Goal: Information Seeking & Learning: Understand process/instructions

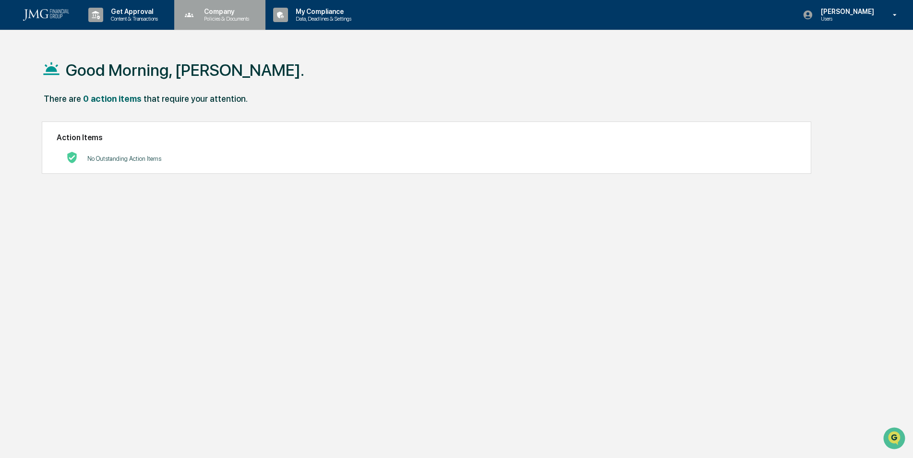
click at [241, 16] on p "Policies & Documents" at bounding box center [225, 18] width 58 height 7
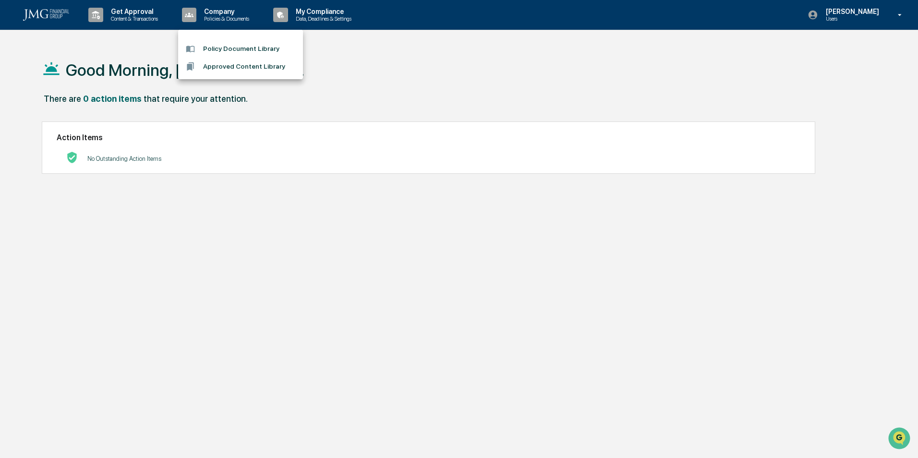
click at [337, 15] on div at bounding box center [459, 229] width 918 height 458
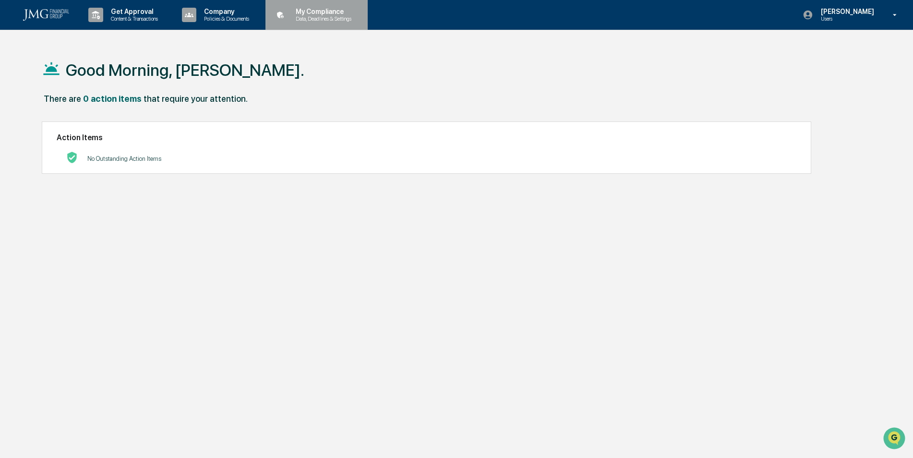
click at [322, 14] on p "My Compliance" at bounding box center [322, 12] width 68 height 8
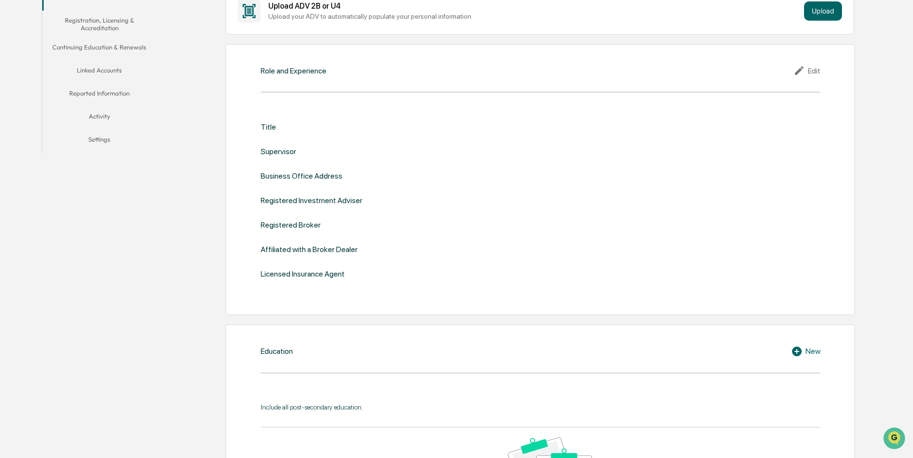
scroll to position [96, 0]
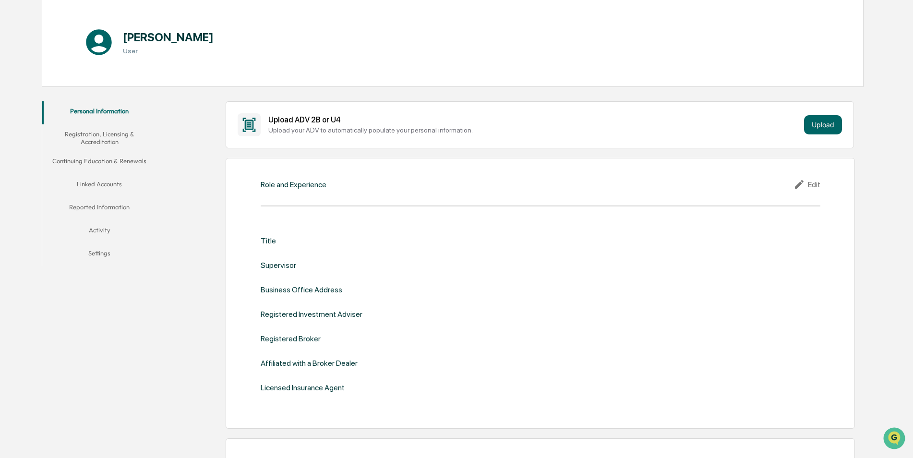
click at [92, 184] on button "Linked Accounts" at bounding box center [99, 185] width 115 height 23
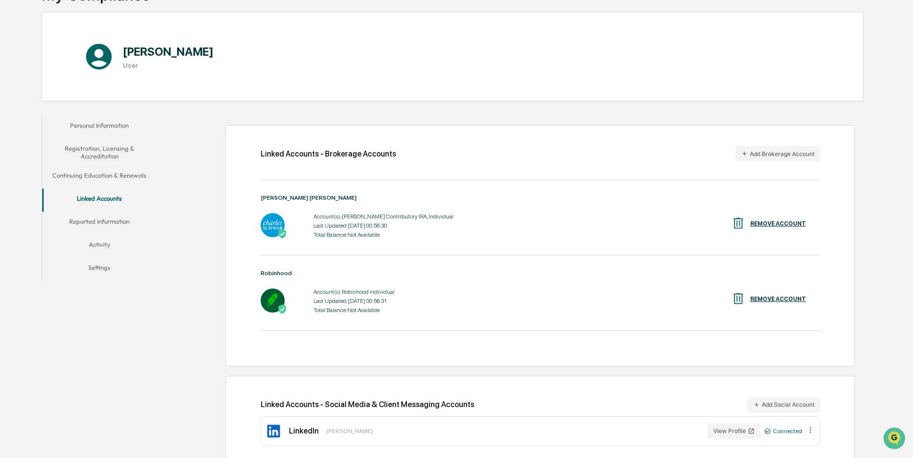
scroll to position [95, 0]
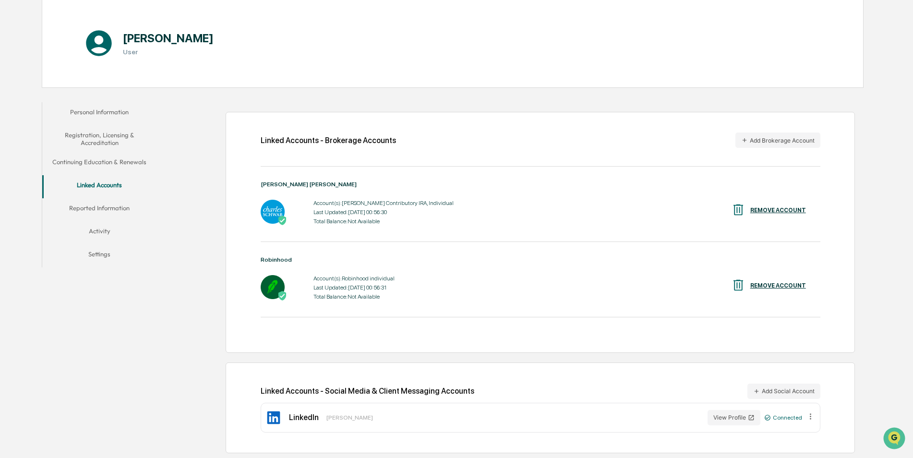
click at [109, 207] on button "Reported Information" at bounding box center [99, 209] width 115 height 23
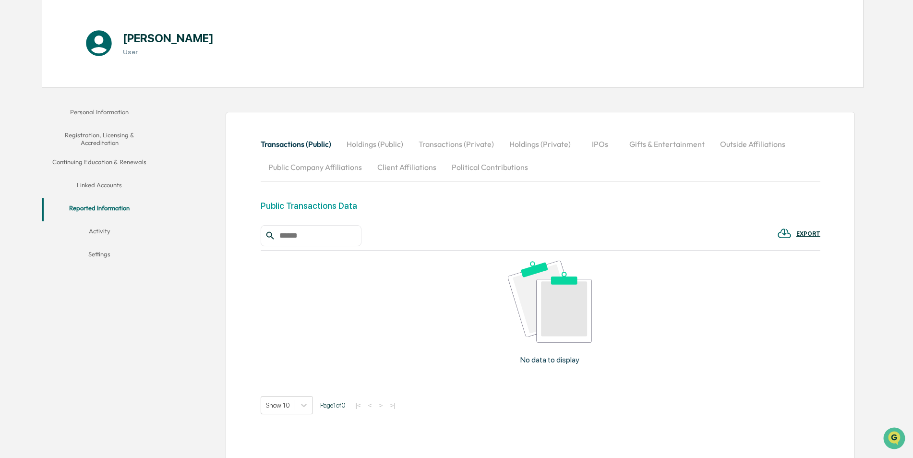
click at [99, 106] on button "Personal Information" at bounding box center [99, 113] width 115 height 23
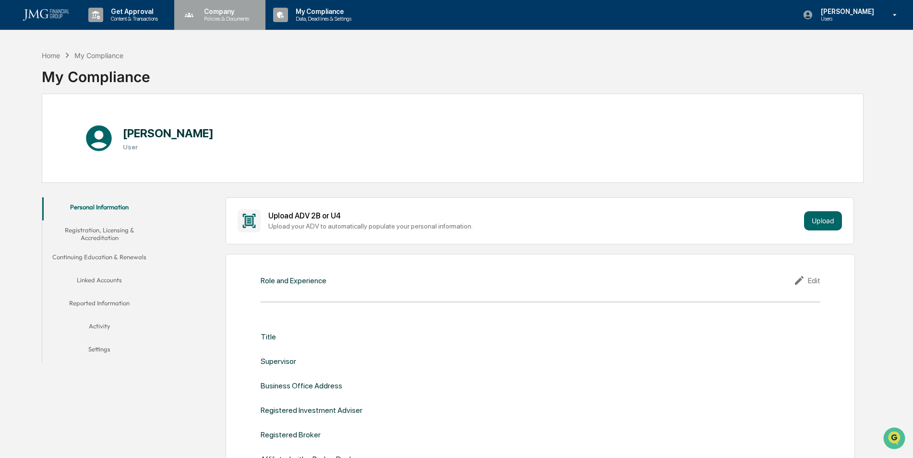
click at [208, 12] on p "Company" at bounding box center [225, 12] width 58 height 8
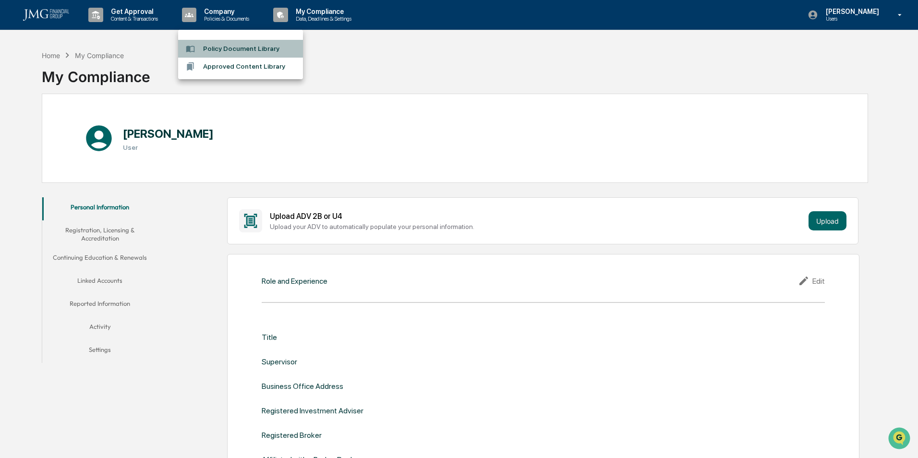
click at [222, 50] on li "Policy Document Library" at bounding box center [240, 49] width 125 height 18
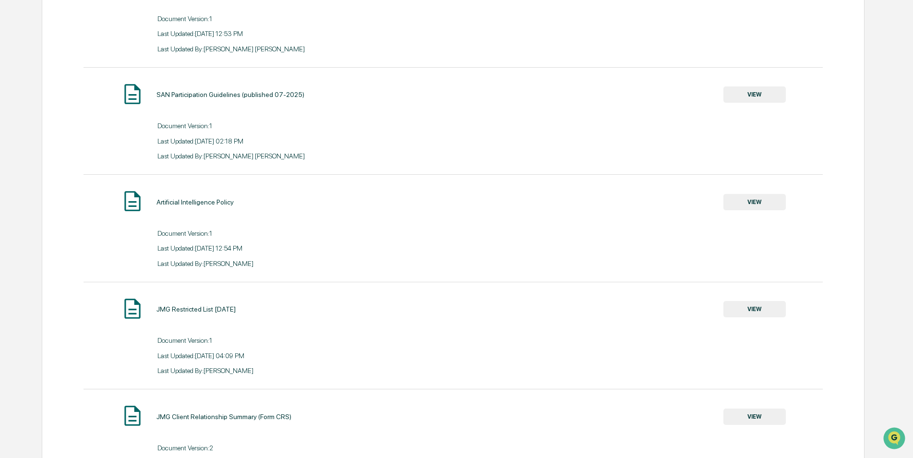
scroll to position [192, 0]
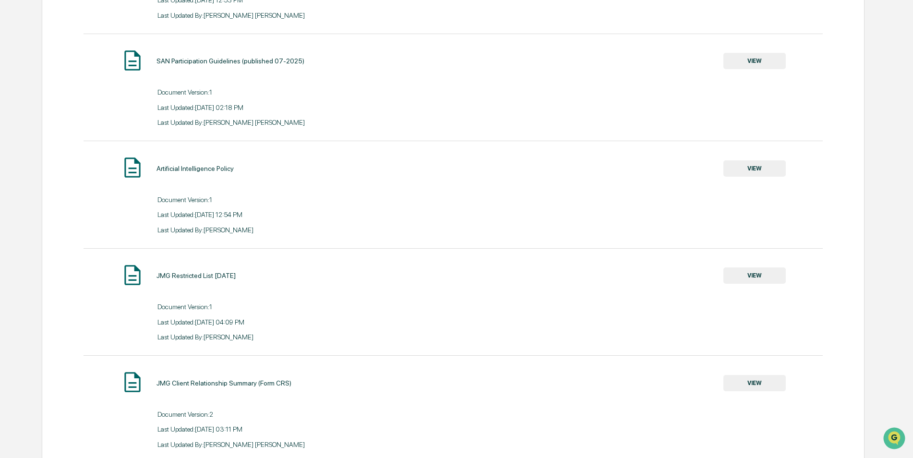
click at [752, 274] on button "VIEW" at bounding box center [754, 275] width 62 height 16
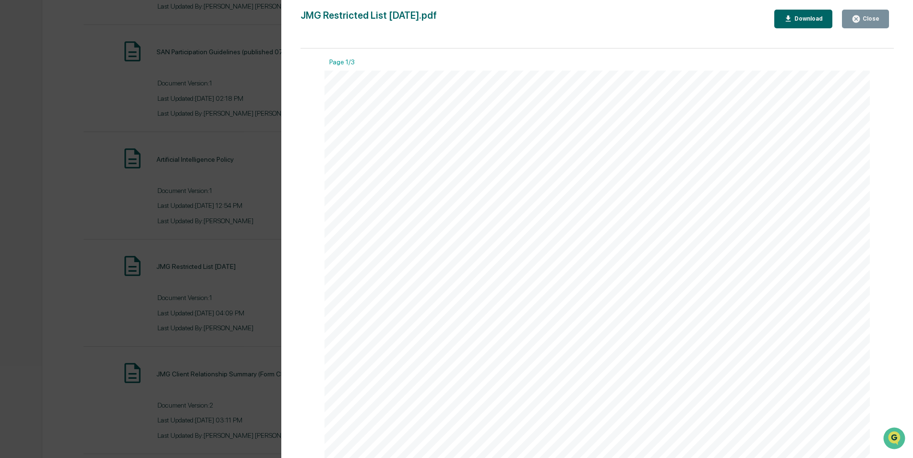
scroll to position [48, 0]
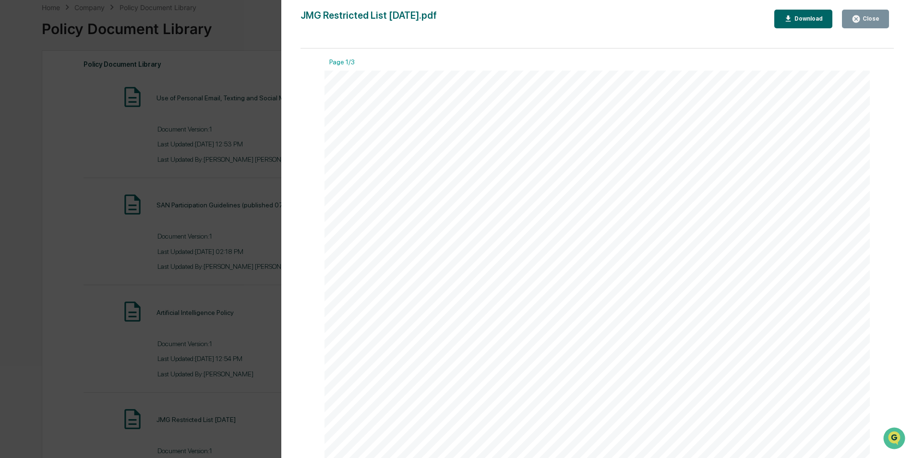
click at [868, 24] on button "Close" at bounding box center [865, 19] width 47 height 19
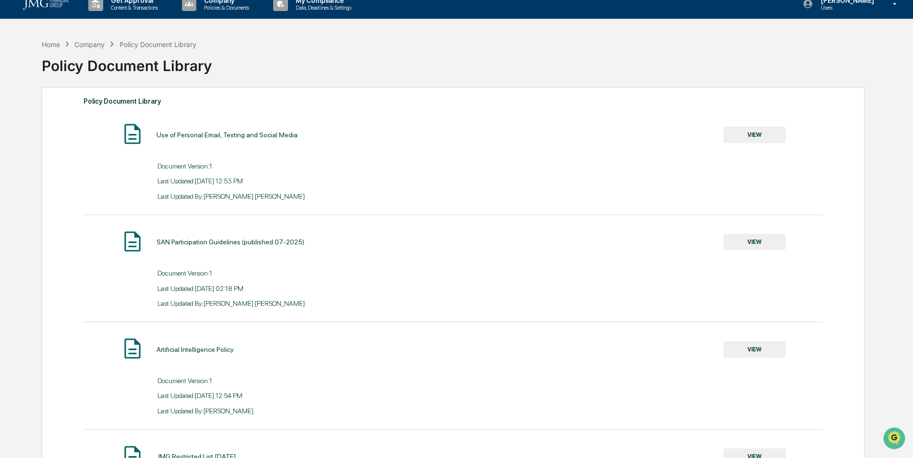
scroll to position [0, 0]
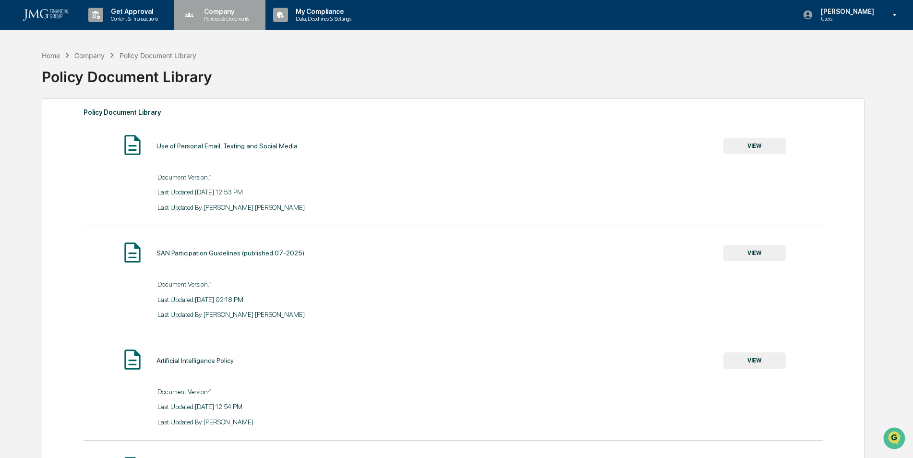
click at [231, 19] on p "Policies & Documents" at bounding box center [225, 18] width 58 height 7
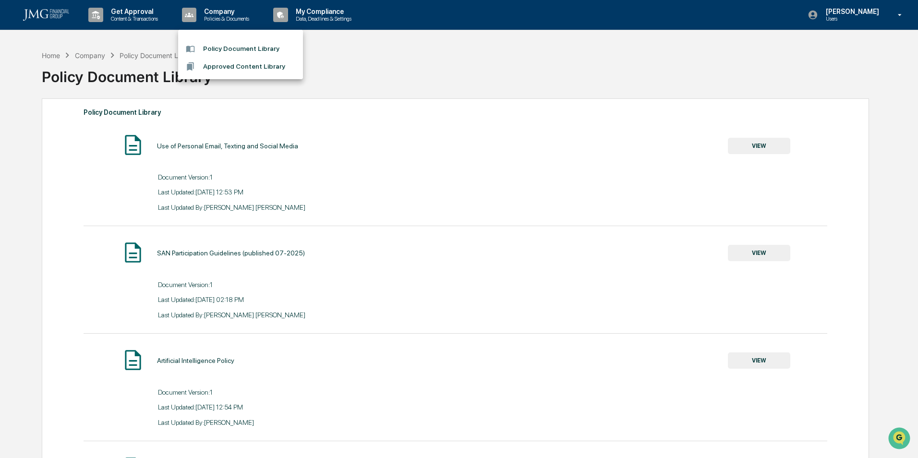
click at [132, 46] on div at bounding box center [459, 229] width 918 height 458
click at [53, 55] on div "Home" at bounding box center [51, 55] width 18 height 8
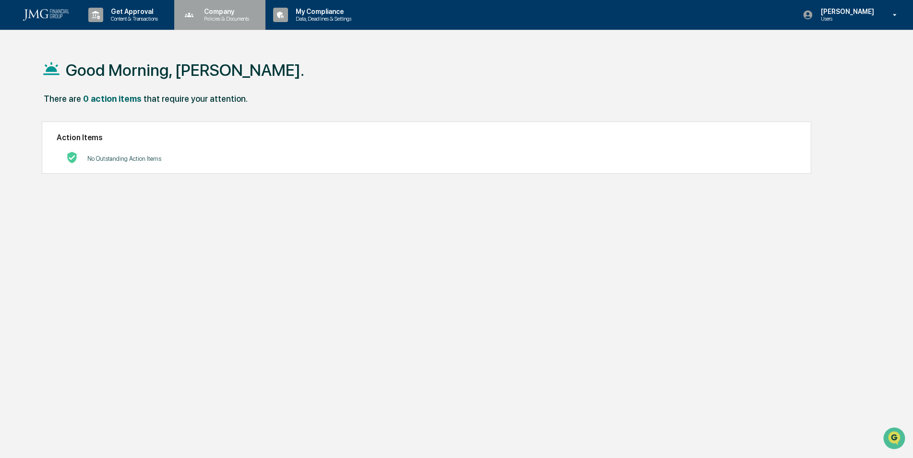
click at [246, 12] on p "Company" at bounding box center [225, 12] width 58 height 8
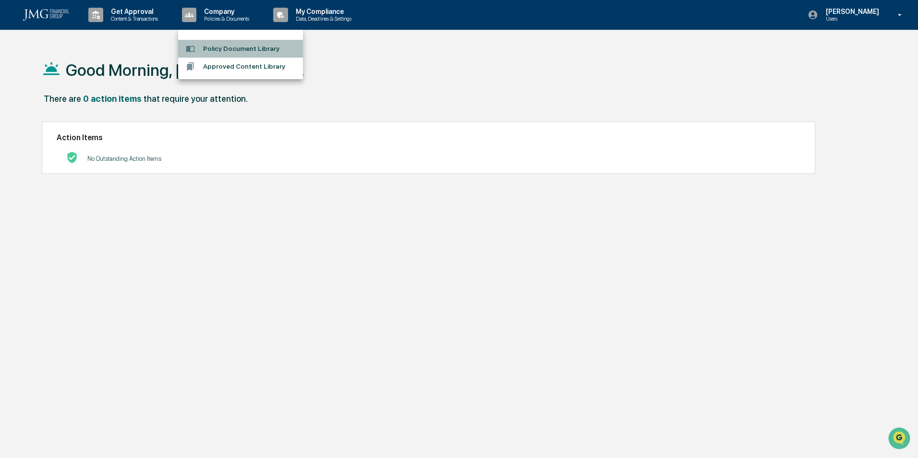
click at [250, 47] on li "Policy Document Library" at bounding box center [240, 49] width 125 height 18
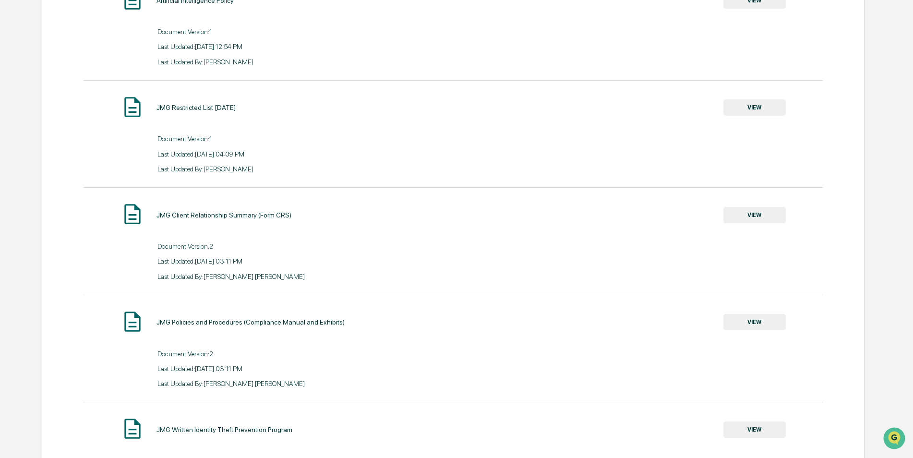
scroll to position [336, 0]
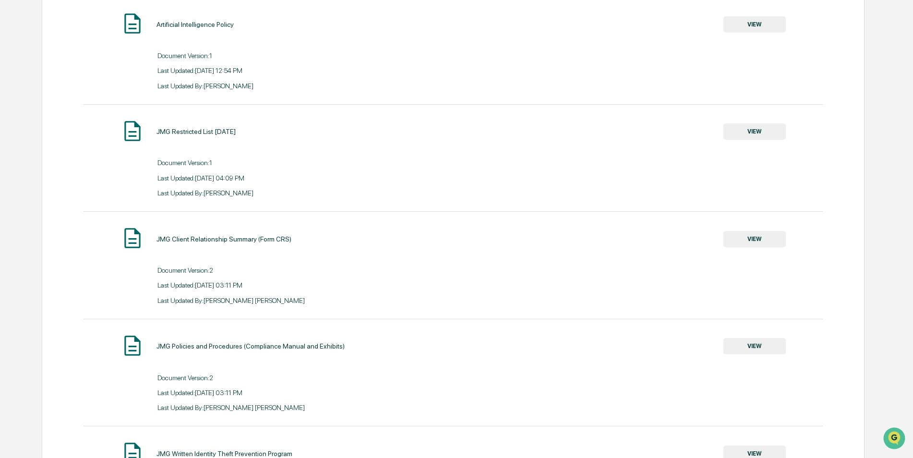
click at [748, 135] on button "VIEW" at bounding box center [754, 131] width 62 height 16
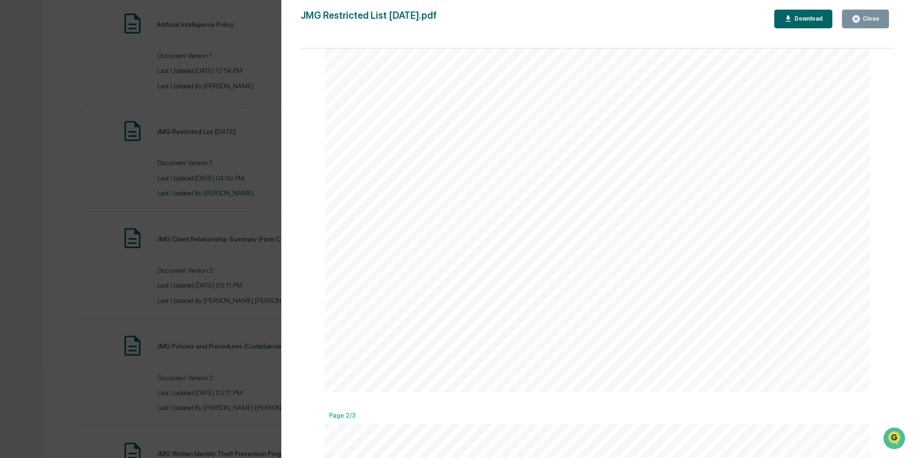
scroll to position [48, 0]
click at [860, 21] on icon "button" at bounding box center [855, 18] width 9 height 9
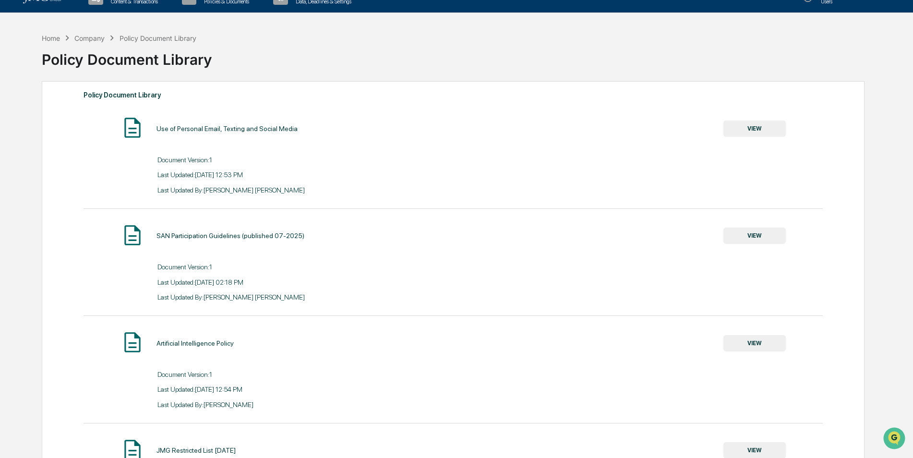
scroll to position [0, 0]
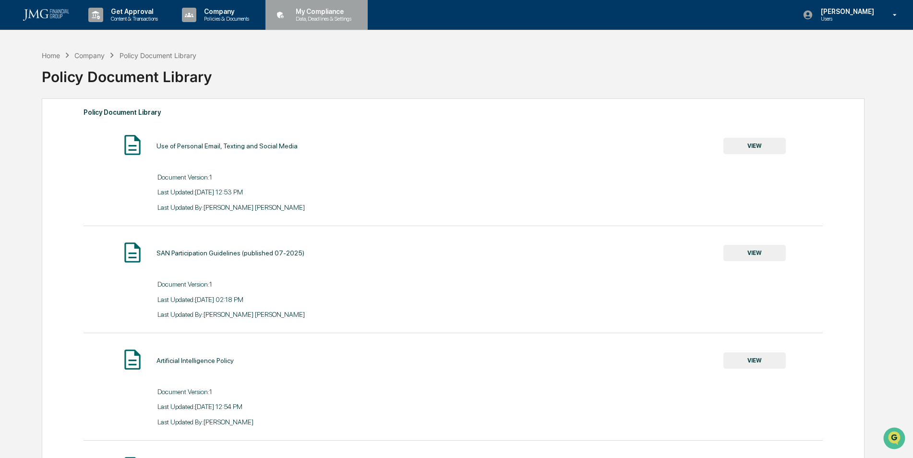
click at [349, 17] on p "Data, Deadlines & Settings" at bounding box center [322, 18] width 68 height 7
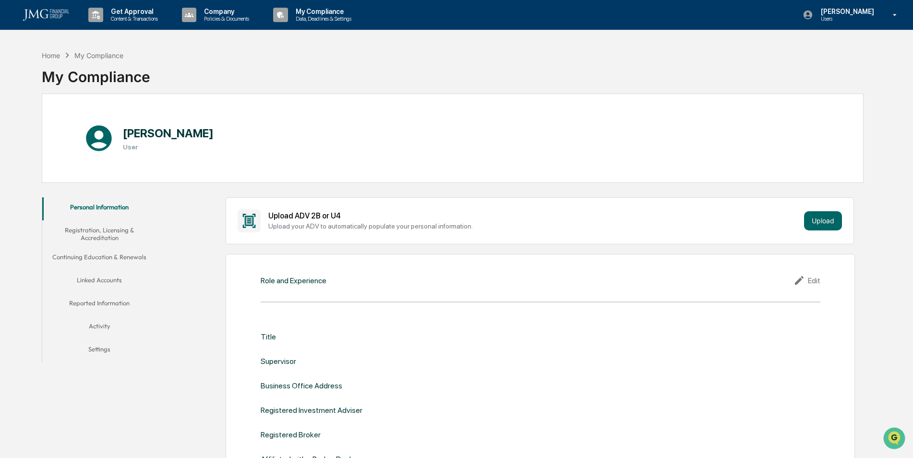
click at [111, 283] on button "Linked Accounts" at bounding box center [99, 281] width 115 height 23
